Goal: Transaction & Acquisition: Purchase product/service

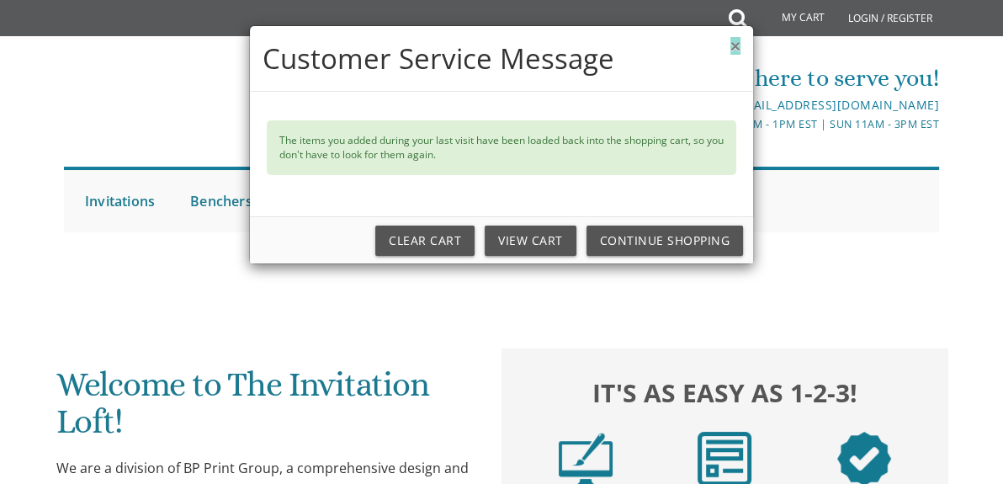
click at [734, 48] on button "×" at bounding box center [736, 46] width 10 height 18
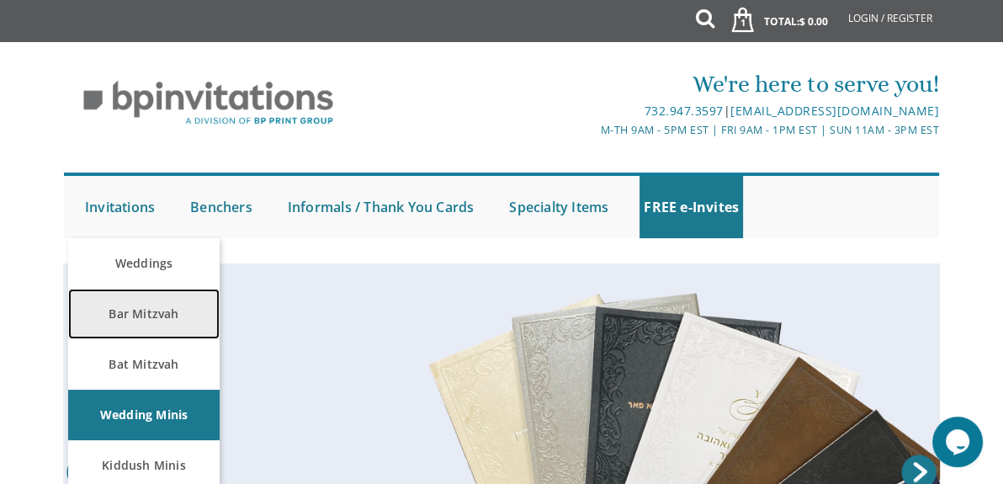
click at [132, 308] on link "Bar Mitzvah" at bounding box center [143, 314] width 151 height 50
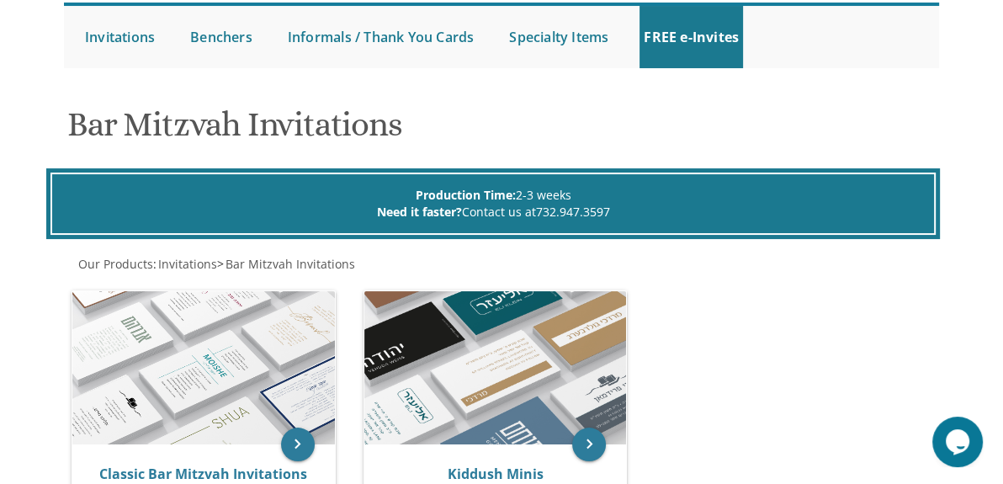
scroll to position [268, 0]
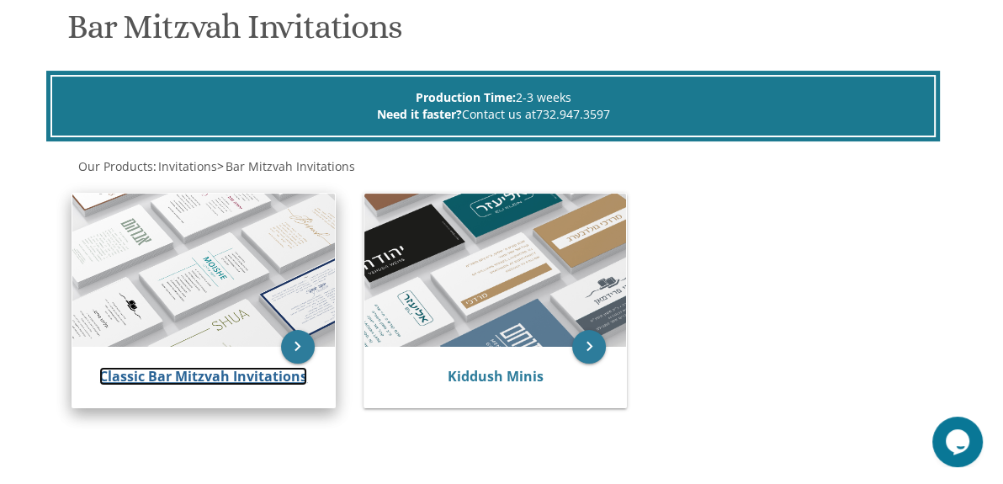
click at [240, 367] on link "Classic Bar Mitzvah Invitations" at bounding box center [203, 376] width 208 height 19
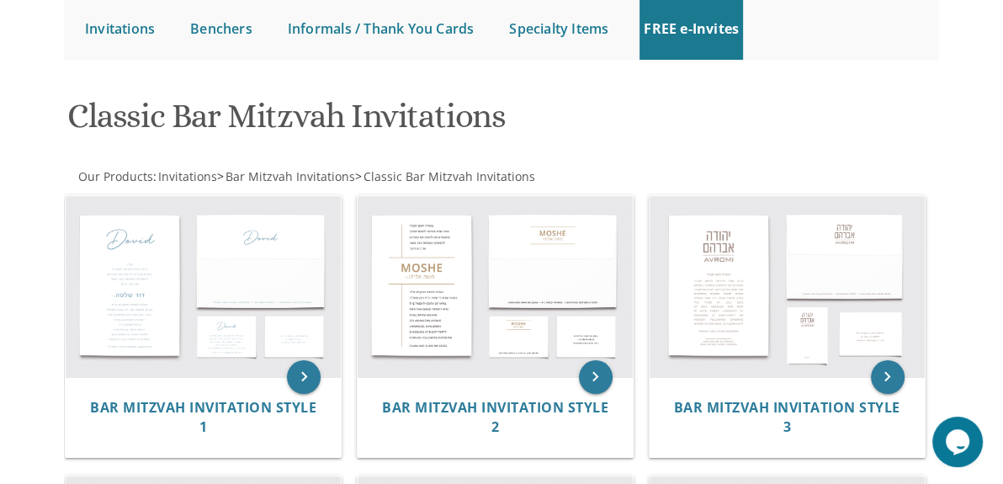
scroll to position [179, 0]
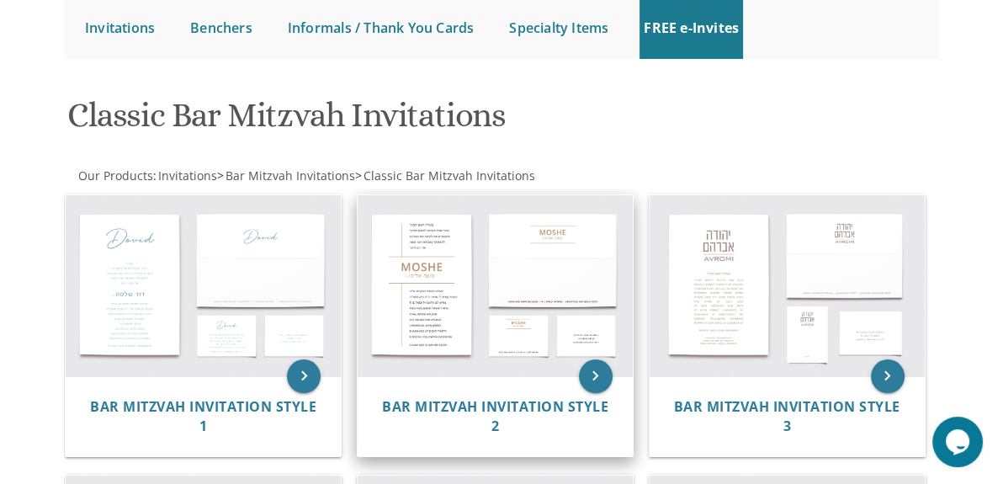
click at [468, 328] on img at bounding box center [495, 285] width 275 height 181
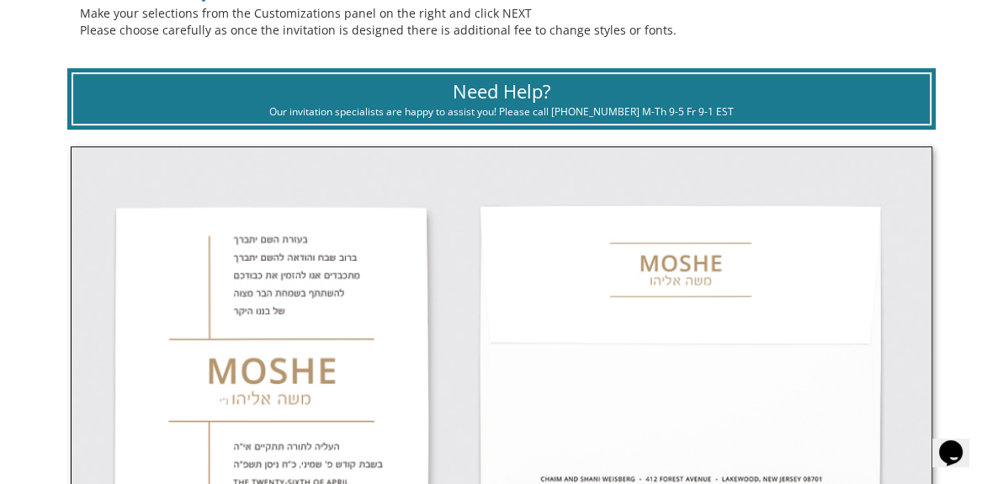
scroll to position [416, 0]
